Goal: Task Accomplishment & Management: Complete application form

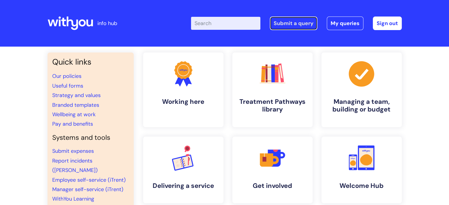
click at [277, 22] on link "Submit a query" at bounding box center [294, 24] width 48 height 14
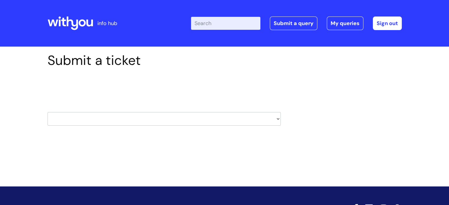
click at [178, 117] on select "HR / People IT and Support Clinical Drug Alerts Finance Accounts Data Support T…" at bounding box center [164, 119] width 233 height 14
select select "it_and_support"
click at [48, 112] on select "HR / People IT and Support Clinical Drug Alerts Finance Accounts Data Support T…" at bounding box center [164, 119] width 233 height 14
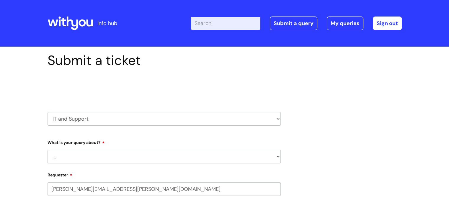
select select "80004286581"
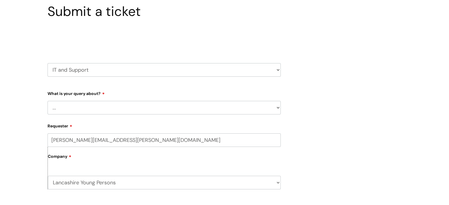
scroll to position [52, 0]
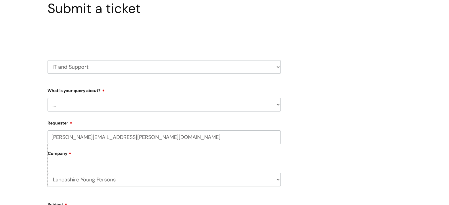
click at [116, 110] on select "... Mobile Phone Reset & MFA Accounts, Starters and Leavers IT Hardware issue I…" at bounding box center [164, 105] width 233 height 14
select select "IT Hardware issue"
click at [48, 98] on select "... Mobile Phone Reset & MFA Accounts, Starters and Leavers IT Hardware issue I…" at bounding box center [164, 105] width 233 height 14
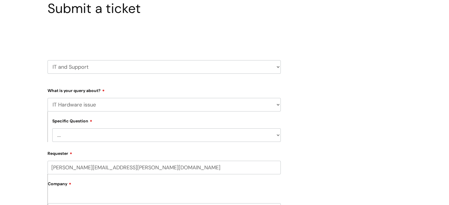
click at [138, 137] on select "... I need a new or replacement ... I’m waiting for new or replacement hardware…" at bounding box center [166, 135] width 228 height 14
select select "Problem with Laptop or Chromebook"
click at [52, 128] on select "... I need a new or replacement ... I’m waiting for new or replacement hardware…" at bounding box center [166, 135] width 228 height 14
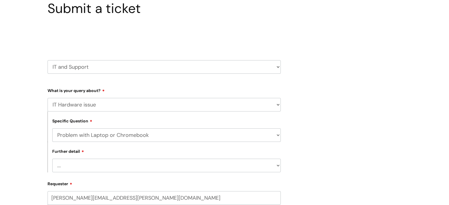
click at [109, 164] on select "... I’ve no sound / microphone I’ve got no internet or wifi I’ve got no camera …" at bounding box center [166, 166] width 228 height 14
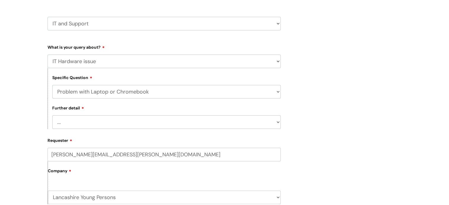
scroll to position [96, 0]
click at [116, 120] on select "... I’ve no sound / microphone I’ve got no internet or wifi I’ve got no camera …" at bounding box center [166, 122] width 228 height 14
select select "I’ve got a display issue"
click at [52, 115] on select "... I’ve no sound / microphone I’ve got no internet or wifi I’ve got no camera …" at bounding box center [166, 122] width 228 height 14
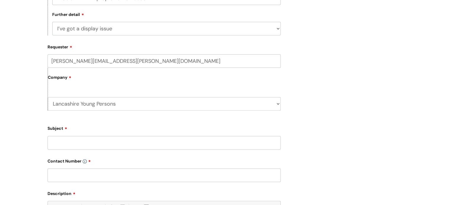
scroll to position [190, 0]
click at [116, 143] on input "Subject" at bounding box center [164, 142] width 233 height 14
type input "Support for staff member"
click at [105, 177] on input "text" at bounding box center [164, 175] width 233 height 14
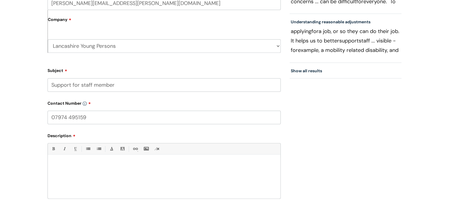
scroll to position [249, 0]
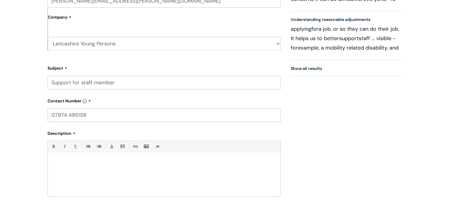
type input "07974 495159"
click at [94, 169] on div at bounding box center [164, 176] width 233 height 41
click at [174, 162] on p "Hi, my staff member Mike McCormack is struggling with his laptop. he stated" at bounding box center [164, 162] width 224 height 5
click at [192, 162] on p "Hi, my staff member Mike McCormack is struggling with his laptop. He stated" at bounding box center [164, 162] width 224 height 5
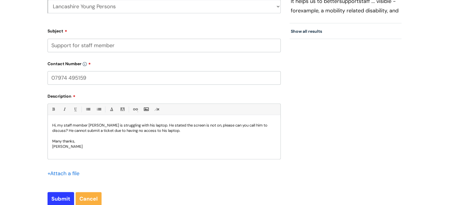
scroll to position [287, 0]
click at [63, 196] on input "Submit" at bounding box center [61, 199] width 27 height 14
type input "Please Wait..."
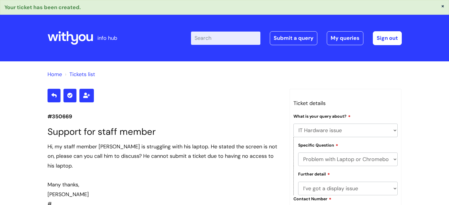
select select "IT Hardware issue"
select select "Problem with Laptop or Chromebook"
select select "I’ve got a display issue"
